Goal: Information Seeking & Learning: Check status

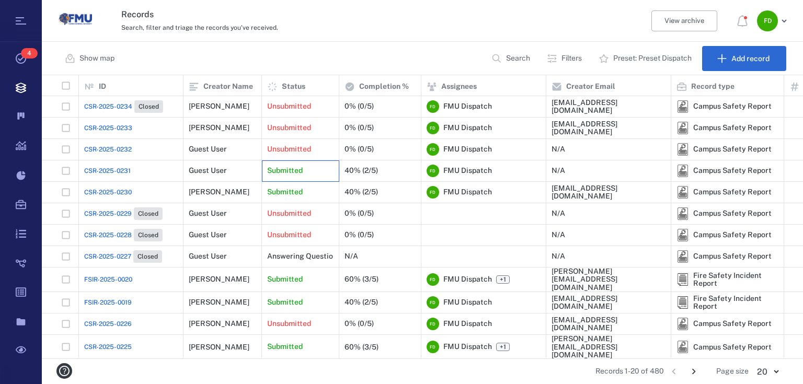
click at [328, 176] on div "Submitted" at bounding box center [300, 170] width 66 height 21
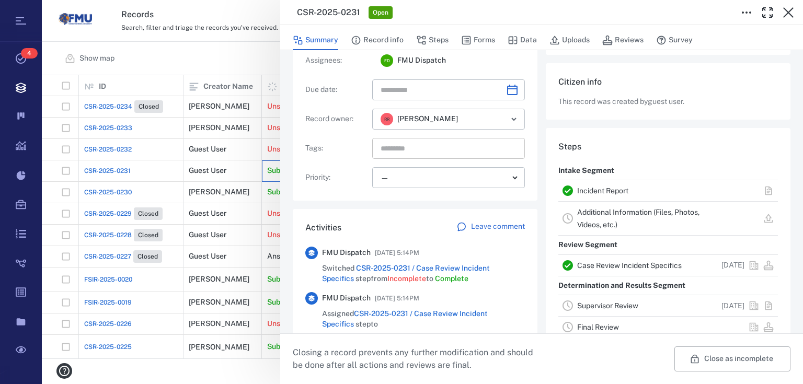
scroll to position [167, 0]
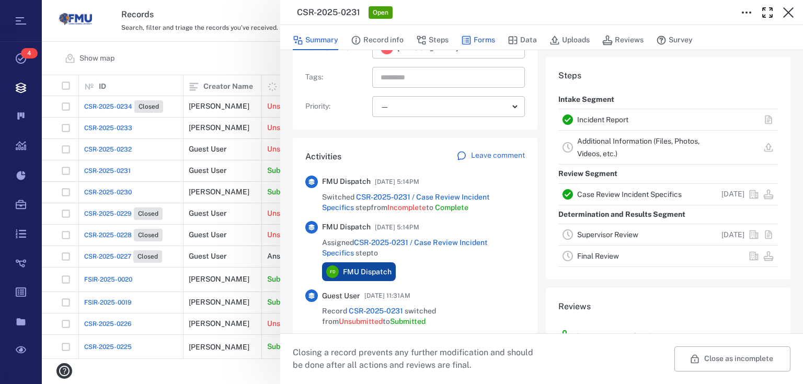
click at [485, 38] on button "Forms" at bounding box center [478, 40] width 34 height 20
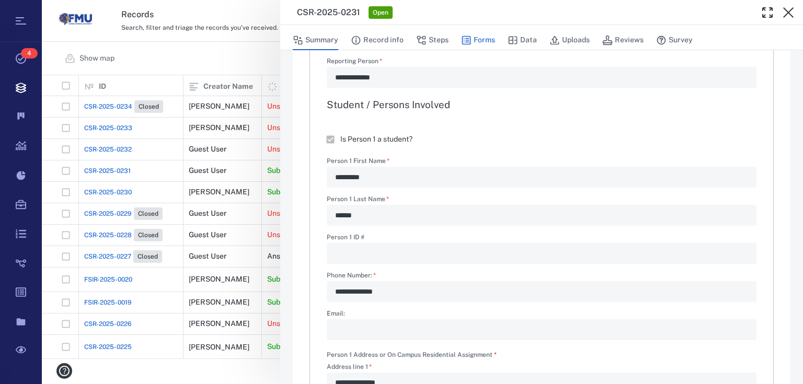
type textarea "*"
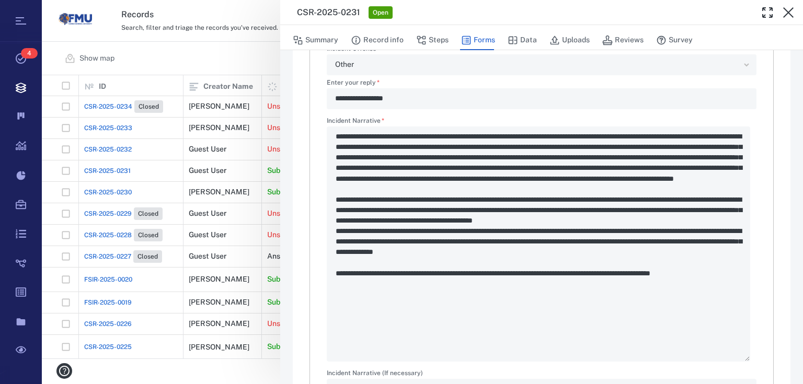
scroll to position [1338, 0]
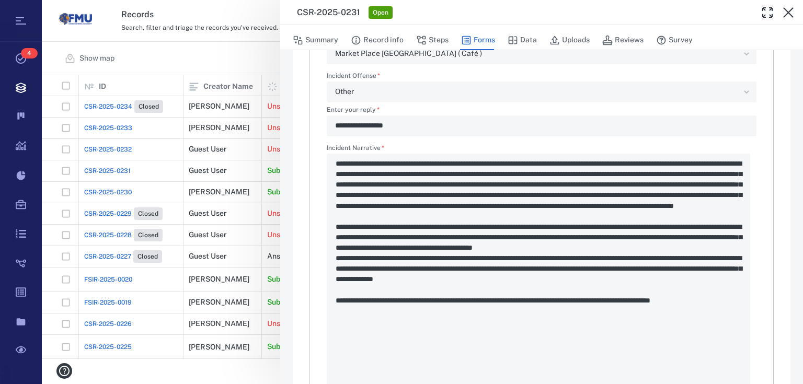
click at [255, 361] on div "**********" at bounding box center [422, 192] width 761 height 384
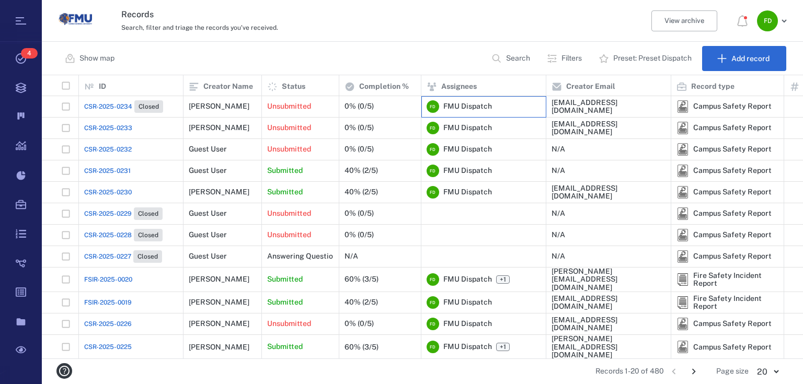
click at [469, 109] on span "FMU Dispatch" at bounding box center [467, 106] width 49 height 10
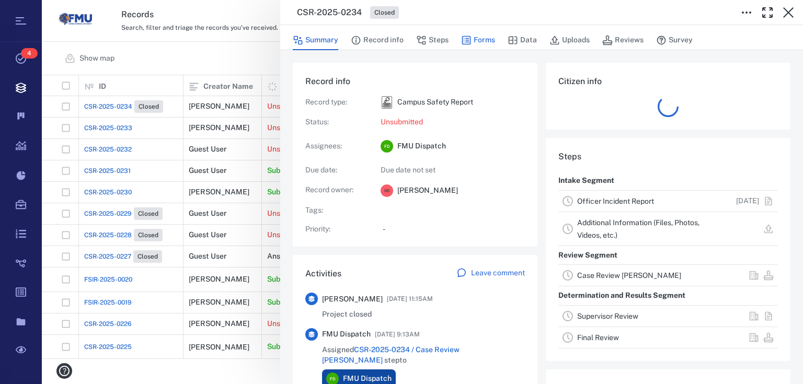
click at [488, 43] on button "Forms" at bounding box center [478, 40] width 34 height 20
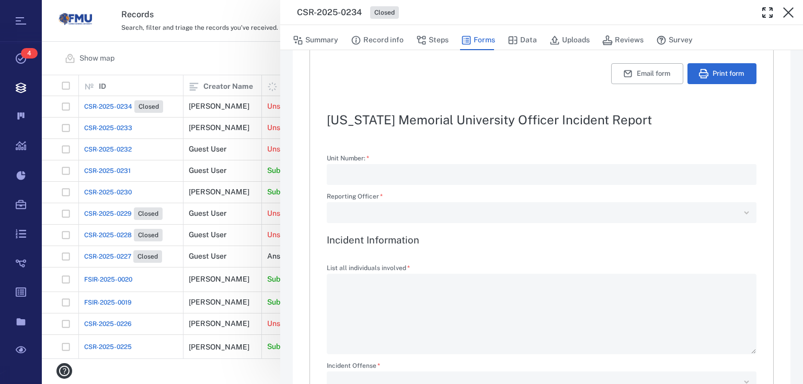
scroll to position [125, 0]
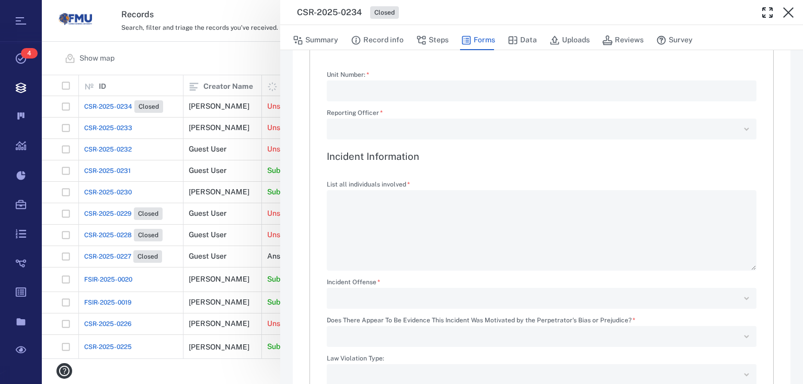
click at [233, 63] on div "CSR-2025-0234 Closed Summary Record info Steps Forms Data Uploads Reviews Surve…" at bounding box center [422, 192] width 761 height 384
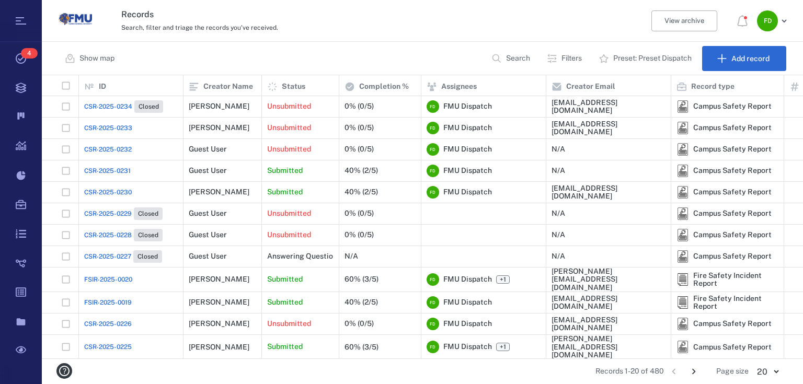
click at [117, 125] on span "CSR-2025-0233" at bounding box center [108, 127] width 48 height 9
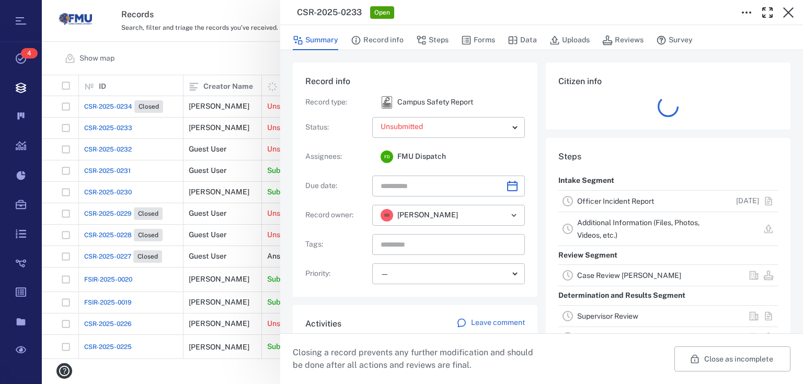
click at [605, 199] on link "Officer Incident Report" at bounding box center [615, 201] width 77 height 8
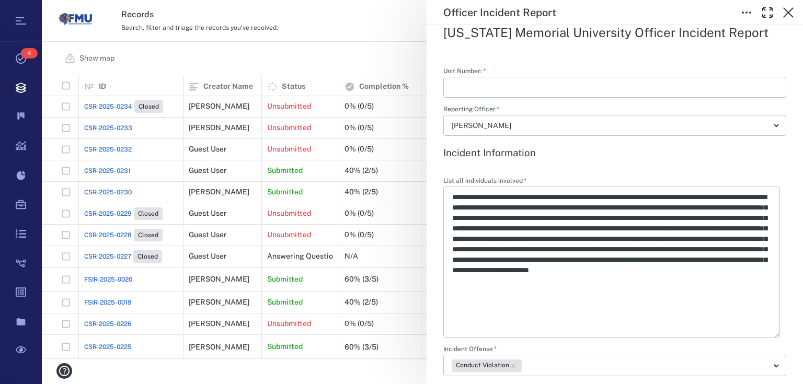
scroll to position [502, 0]
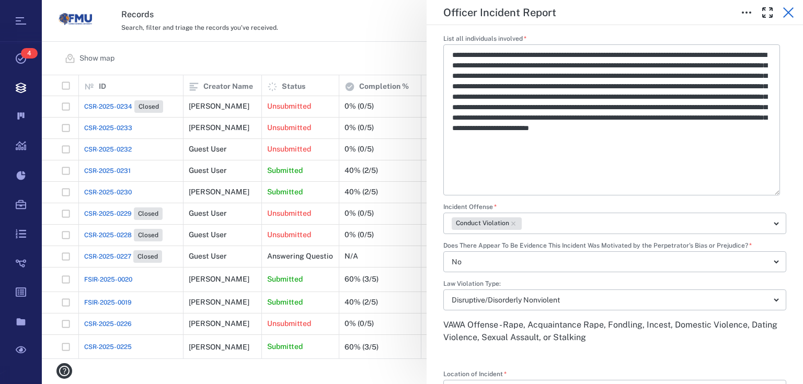
click at [787, 10] on icon "button" at bounding box center [788, 12] width 13 height 13
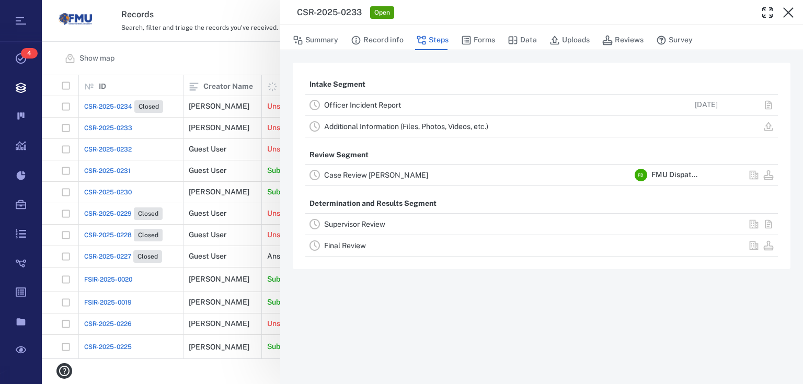
click at [366, 176] on link "Case Review [PERSON_NAME]" at bounding box center [376, 175] width 104 height 8
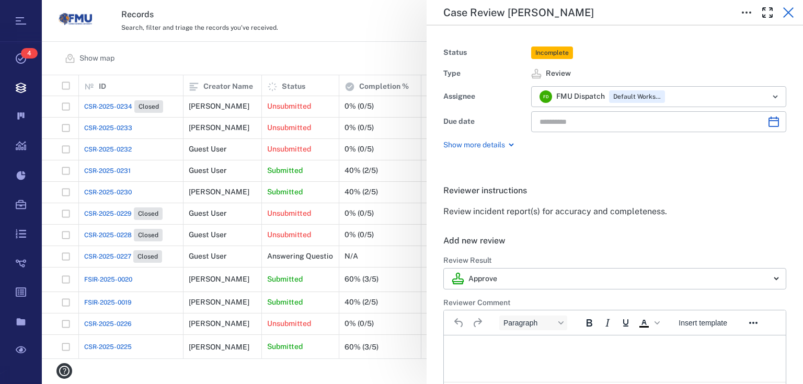
click at [786, 13] on icon "button" at bounding box center [788, 12] width 13 height 13
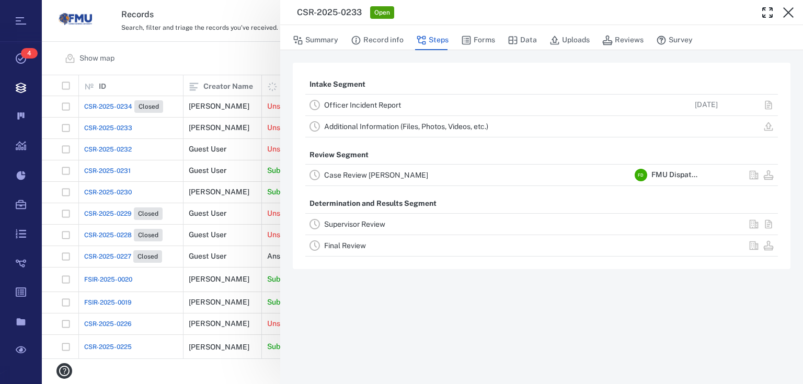
drag, startPoint x: 785, startPoint y: 13, endPoint x: 548, endPoint y: 56, distance: 240.7
click at [785, 13] on icon "button" at bounding box center [788, 12] width 13 height 13
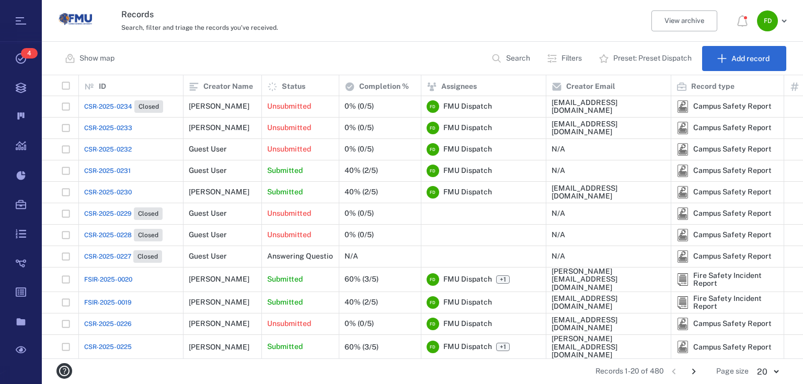
click at [117, 105] on span "CSR-2025-0234" at bounding box center [108, 106] width 48 height 9
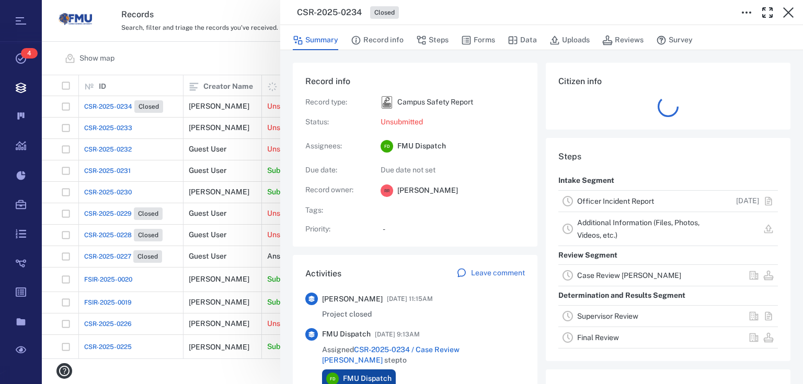
click at [610, 203] on link "Officer Incident Report" at bounding box center [615, 201] width 77 height 8
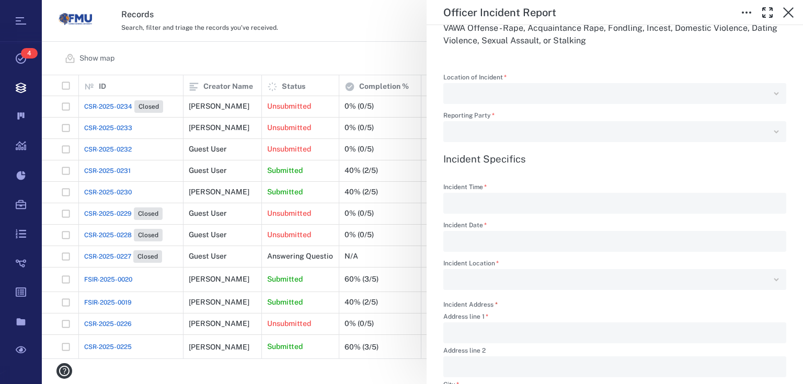
scroll to position [711, 0]
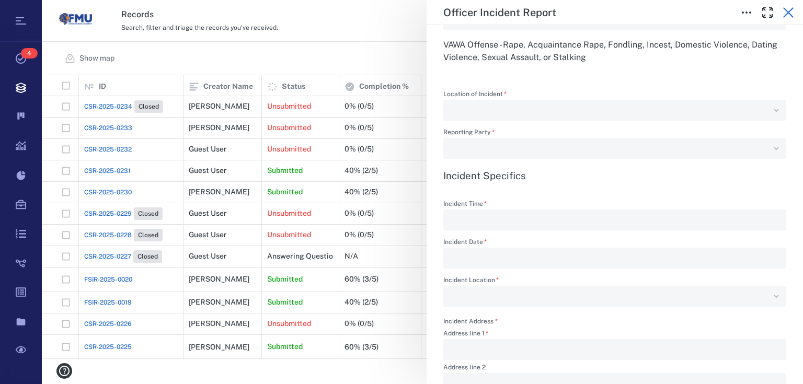
click at [789, 15] on icon "button" at bounding box center [788, 12] width 13 height 13
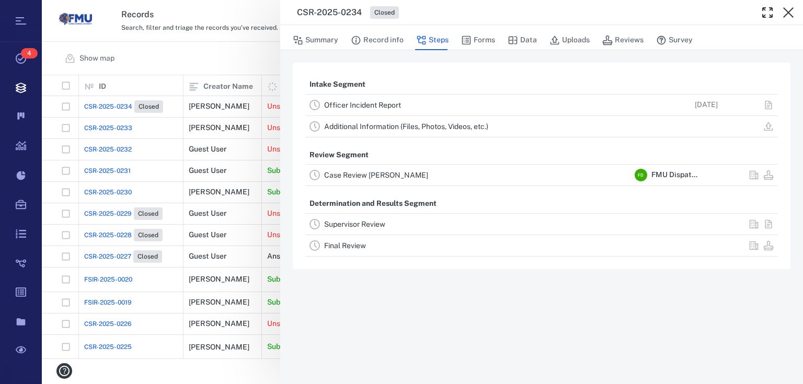
click at [357, 173] on link "Case Review [PERSON_NAME]" at bounding box center [376, 175] width 104 height 8
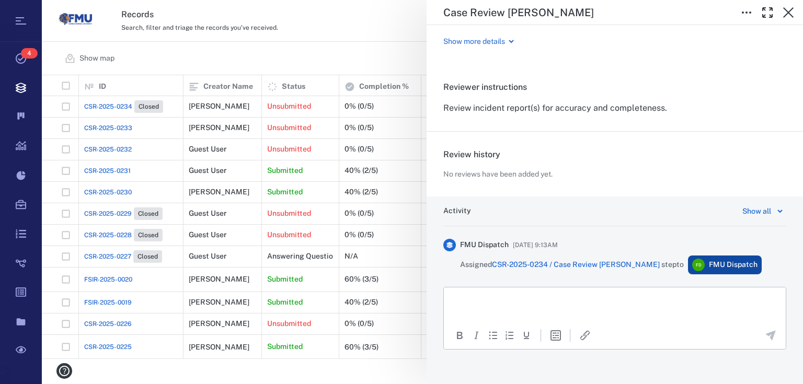
scroll to position [102, 0]
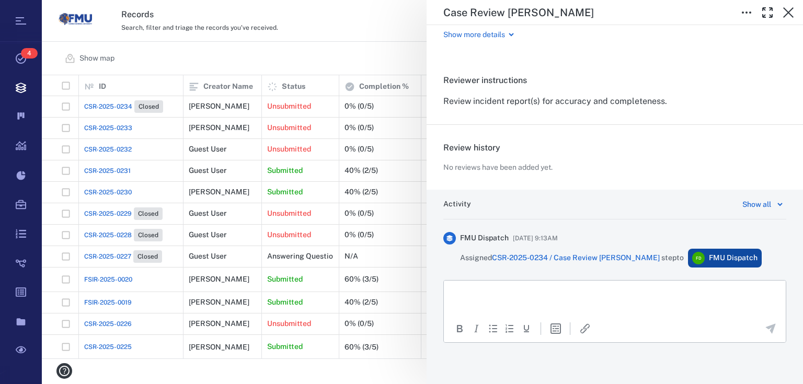
click at [552, 291] on p "Rich Text Area. Press ALT-0 for help." at bounding box center [615, 292] width 324 height 9
click at [784, 11] on icon "button" at bounding box center [788, 12] width 13 height 13
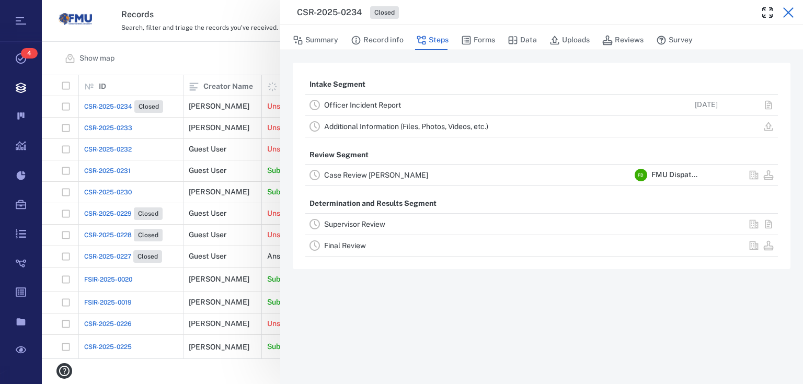
click at [785, 10] on icon "button" at bounding box center [788, 12] width 13 height 13
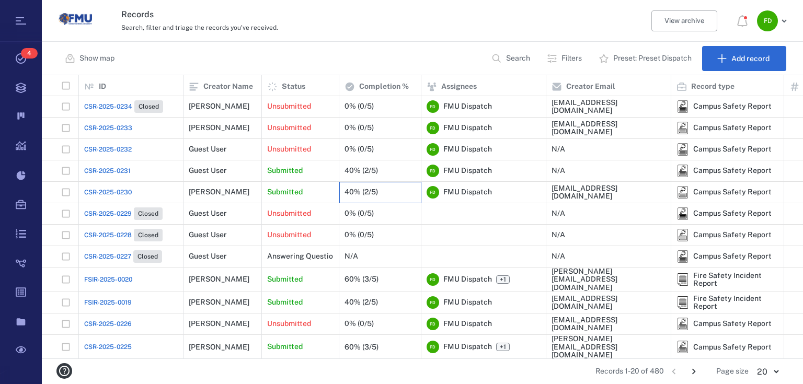
click at [414, 188] on div "40% (2/5)" at bounding box center [379, 192] width 71 height 21
click at [230, 188] on div "[PERSON_NAME]" at bounding box center [219, 192] width 61 height 8
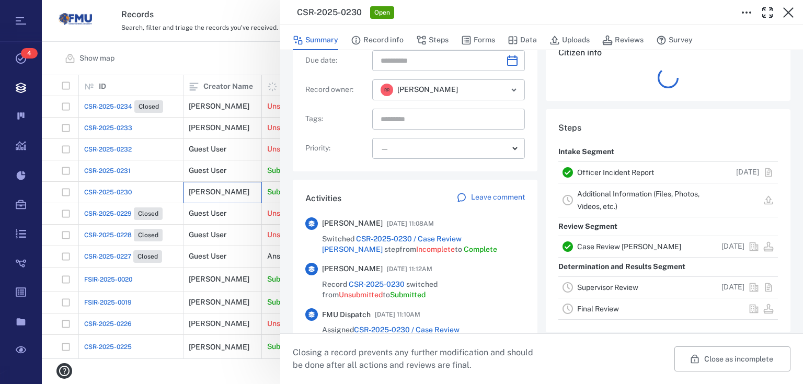
scroll to position [167, 0]
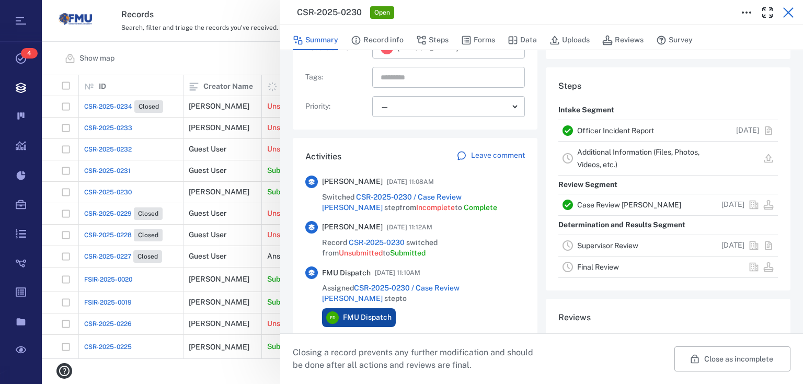
click at [782, 8] on icon "button" at bounding box center [788, 12] width 13 height 13
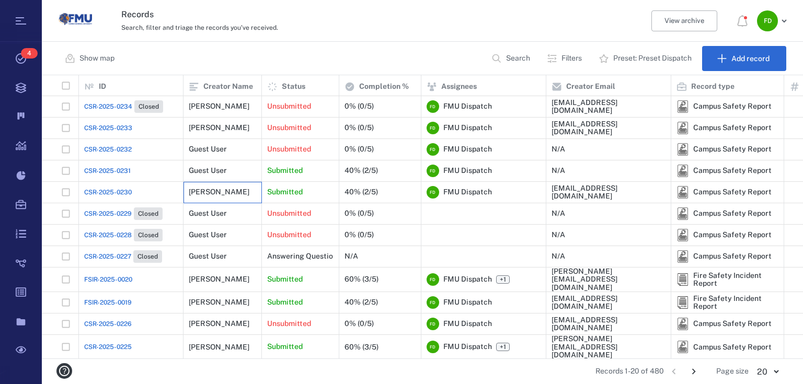
scroll to position [277, 755]
click at [214, 186] on div "[PERSON_NAME]" at bounding box center [222, 192] width 67 height 21
click at [331, 188] on div "Submitted" at bounding box center [300, 192] width 66 height 21
click at [175, 195] on div "CSR-2025-0230" at bounding box center [131, 192] width 94 height 21
click at [207, 193] on div "[PERSON_NAME]" at bounding box center [219, 192] width 61 height 8
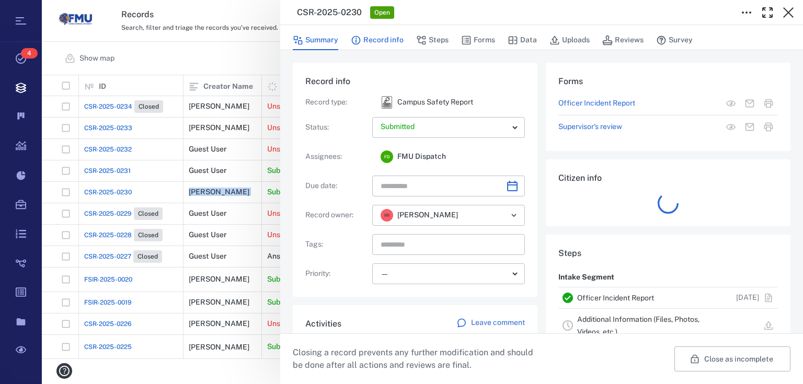
click at [377, 45] on button "Record info" at bounding box center [377, 40] width 53 height 20
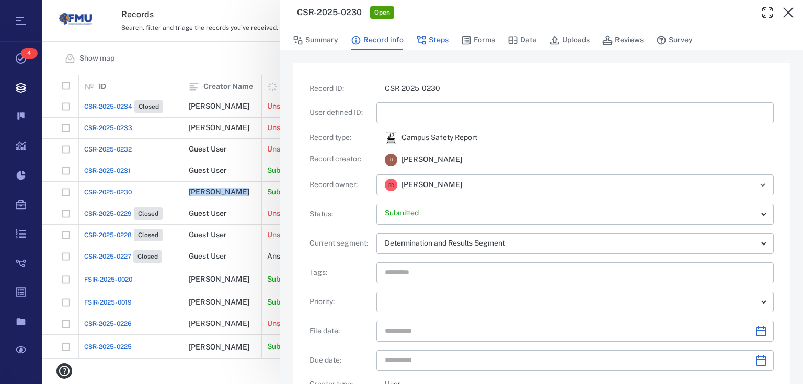
click at [435, 44] on button "Steps" at bounding box center [432, 40] width 32 height 20
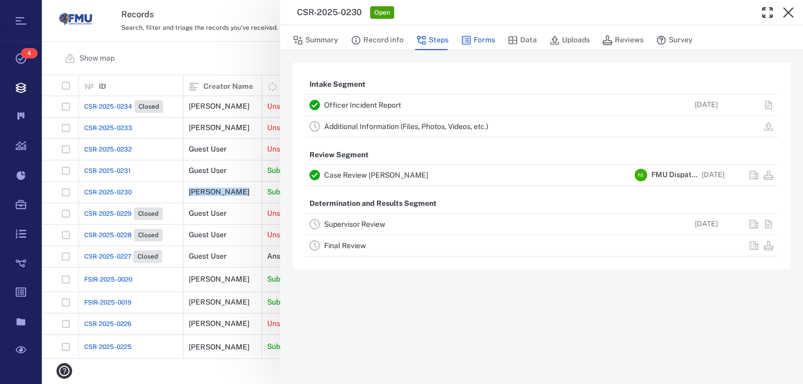
click at [479, 40] on button "Forms" at bounding box center [478, 40] width 34 height 20
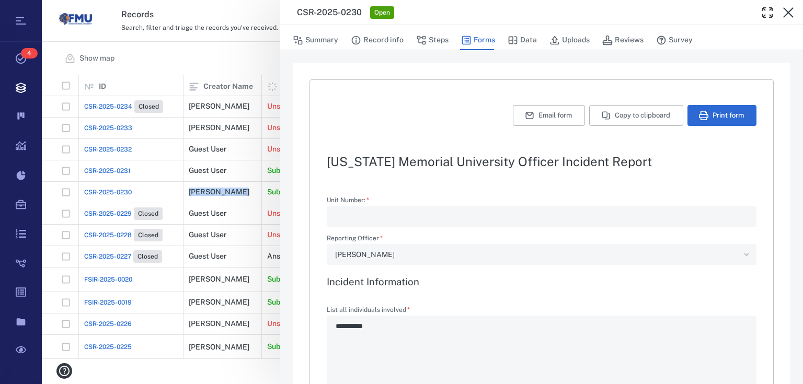
type textarea "*"
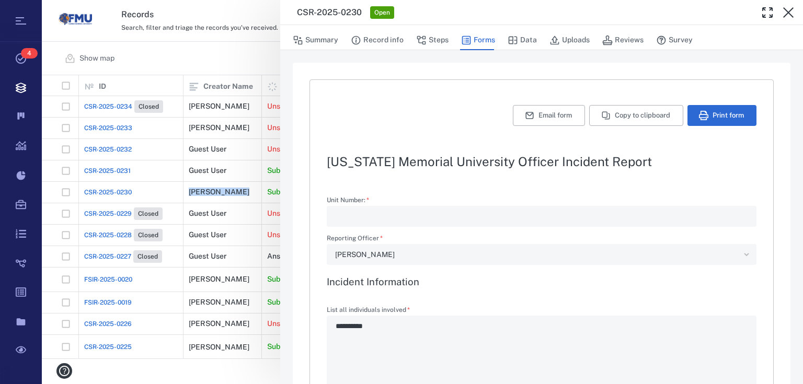
type textarea "*"
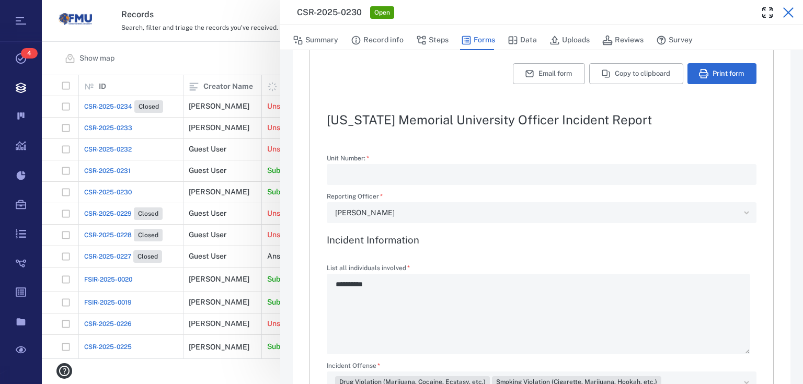
click at [789, 15] on icon "button" at bounding box center [788, 12] width 13 height 13
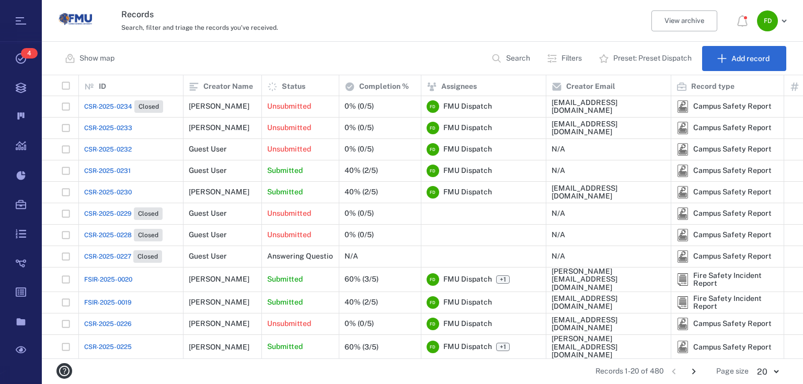
click at [123, 190] on span "CSR-2025-0230" at bounding box center [108, 192] width 48 height 9
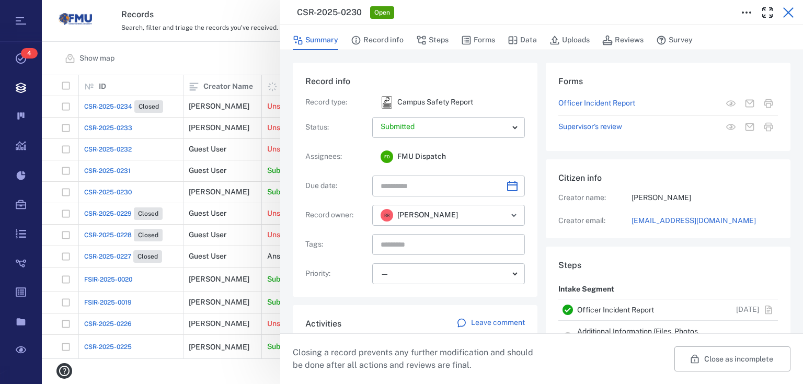
click at [792, 13] on icon "button" at bounding box center [788, 12] width 13 height 13
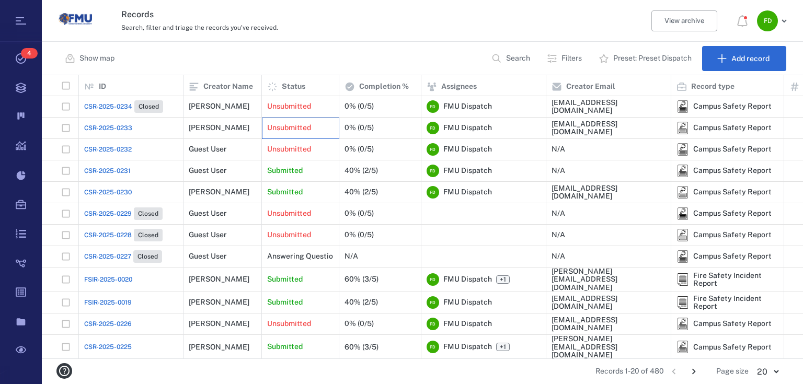
click at [299, 130] on p "Unsubmitted" at bounding box center [289, 128] width 44 height 10
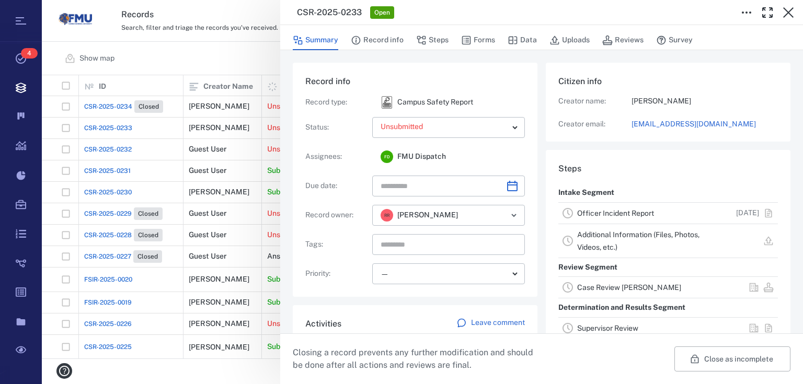
click at [635, 213] on link "Officer Incident Report" at bounding box center [615, 213] width 77 height 8
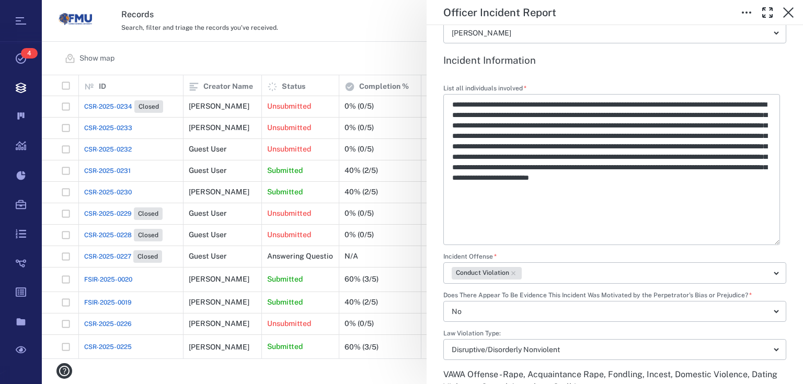
scroll to position [334, 0]
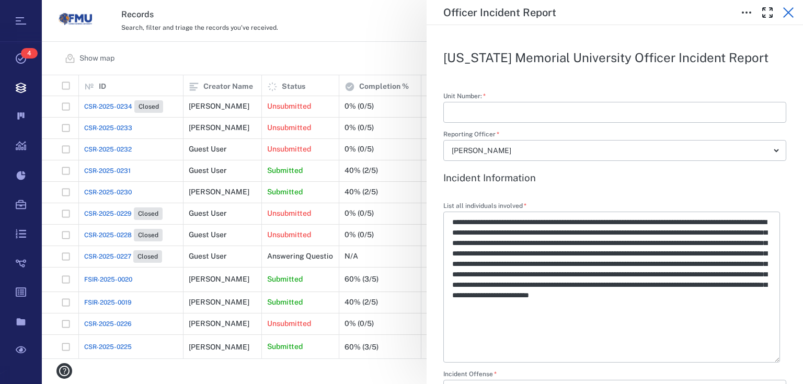
click at [788, 15] on icon "button" at bounding box center [788, 12] width 13 height 13
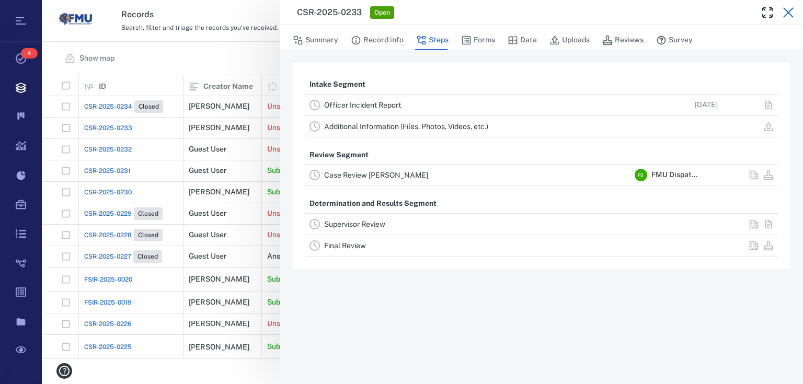
click at [788, 11] on icon "button" at bounding box center [788, 12] width 13 height 13
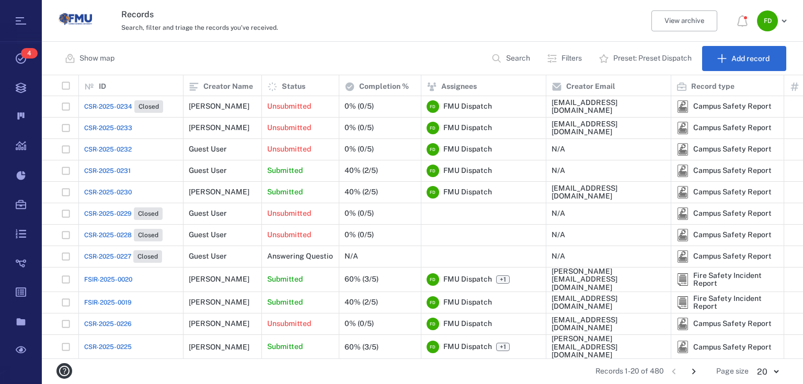
click at [107, 148] on span "CSR-2025-0232" at bounding box center [108, 149] width 48 height 9
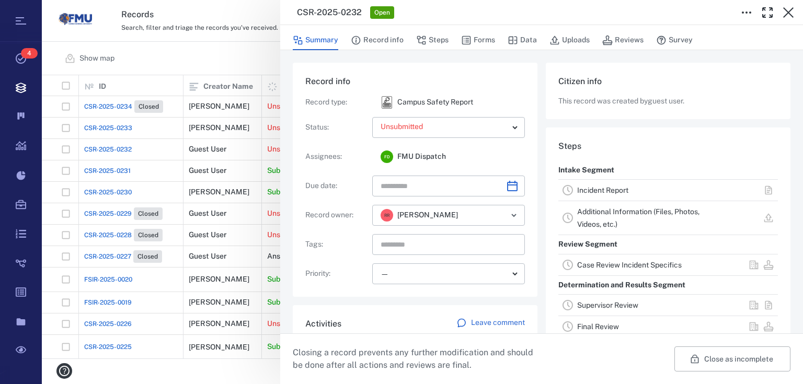
click at [585, 191] on link "Incident Report" at bounding box center [602, 190] width 51 height 8
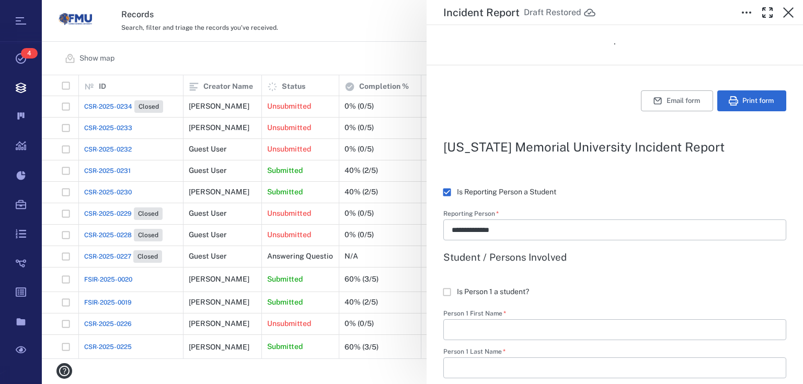
scroll to position [293, 0]
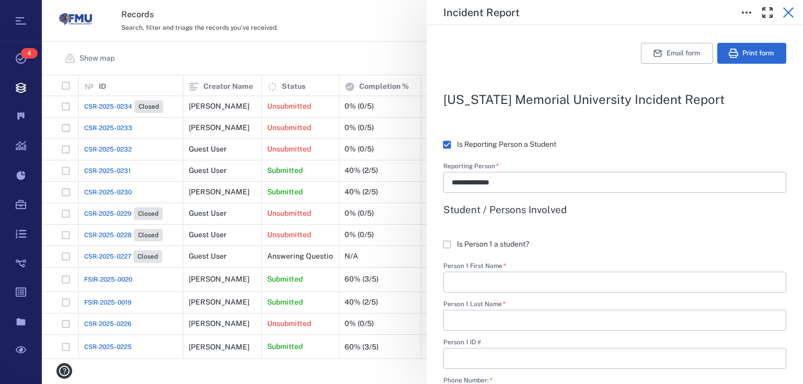
click at [788, 11] on icon "button" at bounding box center [788, 12] width 13 height 13
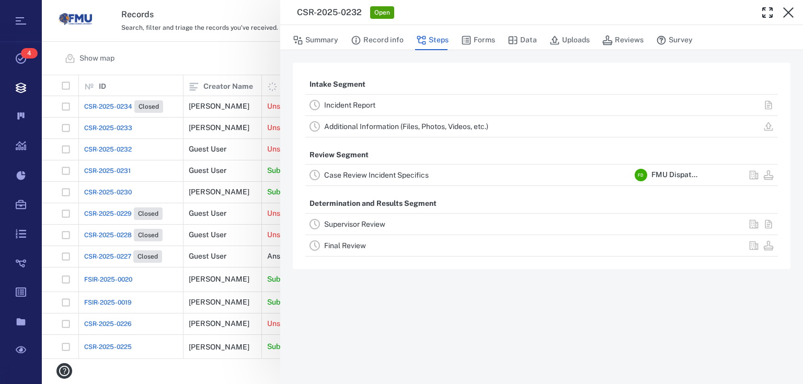
click at [159, 175] on div "CSR-2025-0232 Open Summary Record info Steps Forms Data Uploads Reviews Survey …" at bounding box center [422, 192] width 761 height 384
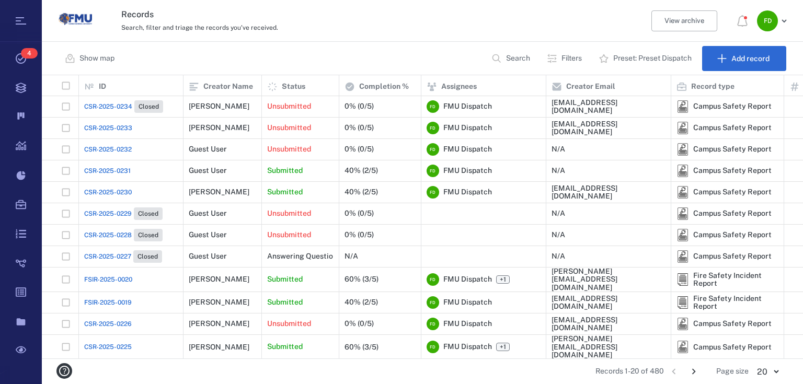
click at [111, 298] on span "FSIR-2025-0019" at bounding box center [108, 302] width 48 height 9
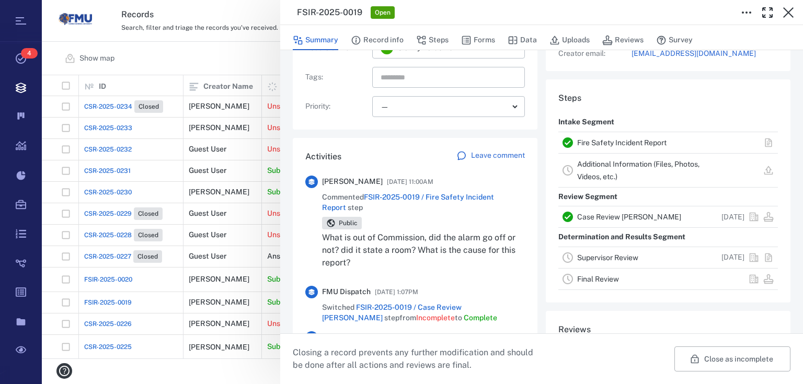
click at [610, 142] on link "Fire Safety Incident Report" at bounding box center [621, 142] width 89 height 8
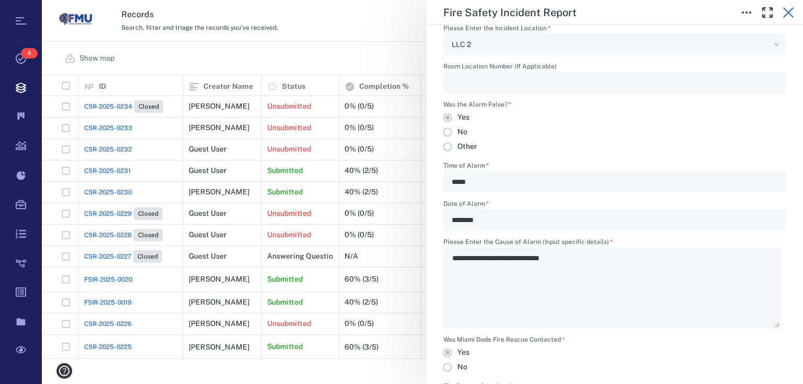
scroll to position [543, 0]
click at [791, 13] on icon "button" at bounding box center [788, 12] width 13 height 13
